Goal: Information Seeking & Learning: Learn about a topic

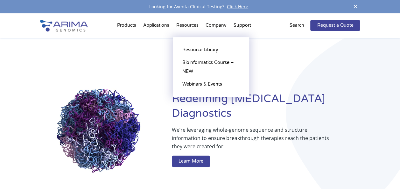
click at [189, 26] on li "Resources Resource Library Documentation Publications Literature Videos Blog Bi…" at bounding box center [187, 27] width 29 height 22
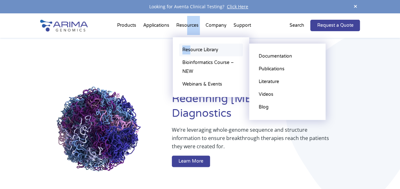
drag, startPoint x: 186, startPoint y: 24, endPoint x: 192, endPoint y: 50, distance: 26.0
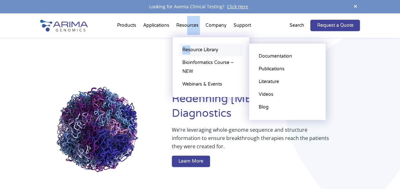
click at [192, 38] on li "Resources Resource Library Documentation Publications Literature Videos Blog Bi…" at bounding box center [187, 27] width 29 height 22
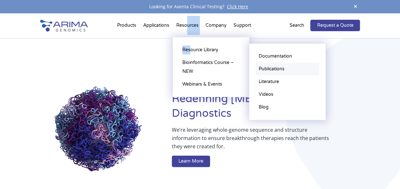
click at [272, 72] on link "Publications" at bounding box center [287, 69] width 64 height 13
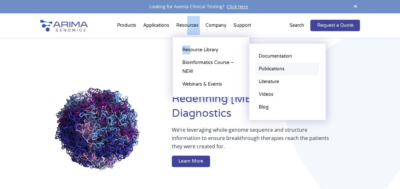
click at [284, 71] on link "Publications" at bounding box center [287, 69] width 64 height 13
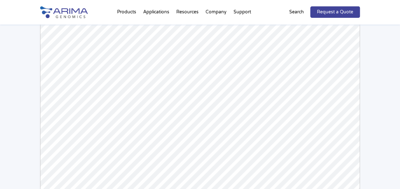
scroll to position [82, 0]
click at [371, 58] on div "Arima-HiC+ Publications Powered by Bioz © 2025 See more details on Bioz" at bounding box center [200, 95] width 400 height 326
